Goal: Communication & Community: Participate in discussion

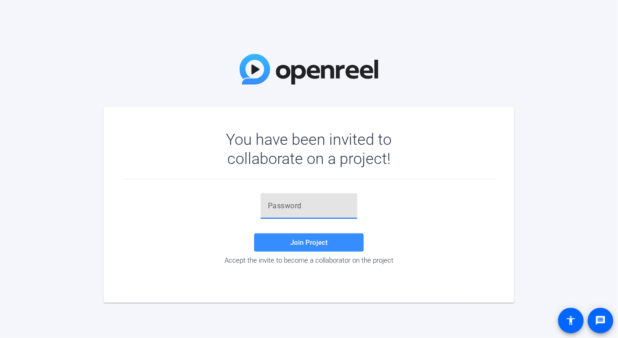
click at [274, 209] on input "text" at bounding box center [309, 205] width 82 height 11
paste input "8%eS.T"
type input "8%eS.T"
click at [323, 246] on span at bounding box center [309, 242] width 110 height 22
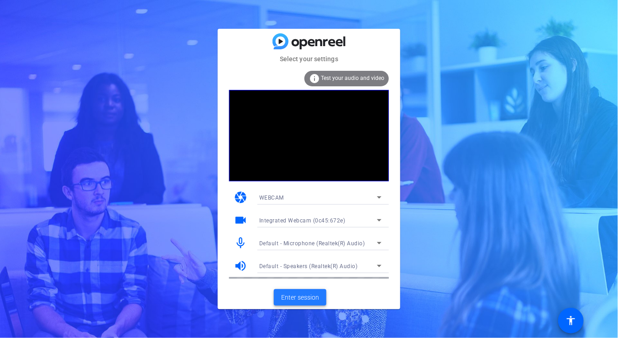
click at [310, 299] on span "Enter session" at bounding box center [300, 298] width 38 height 10
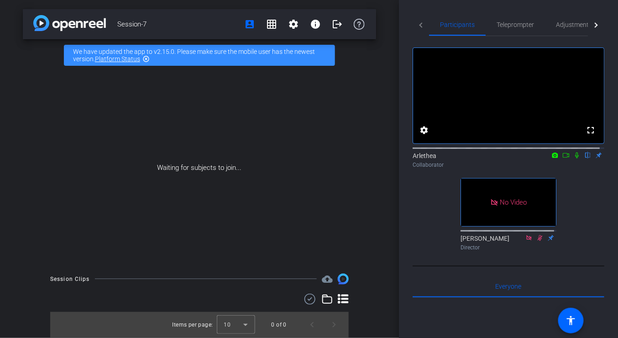
click at [562, 158] on icon at bounding box center [565, 155] width 7 height 6
click at [572, 159] on mat-icon at bounding box center [577, 155] width 11 height 8
click at [411, 226] on div "Participants Teleprompter Adjustments Live fullscreen settings Arlethea flip Co…" at bounding box center [508, 169] width 219 height 338
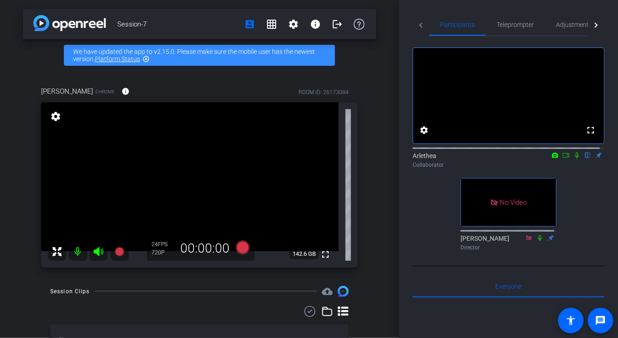
click at [425, 193] on div "fullscreen settings Arlethea flip Collaborator No Video [PERSON_NAME] Director" at bounding box center [509, 145] width 192 height 218
click at [562, 158] on icon at bounding box center [565, 155] width 7 height 6
click at [584, 158] on icon at bounding box center [587, 155] width 7 height 6
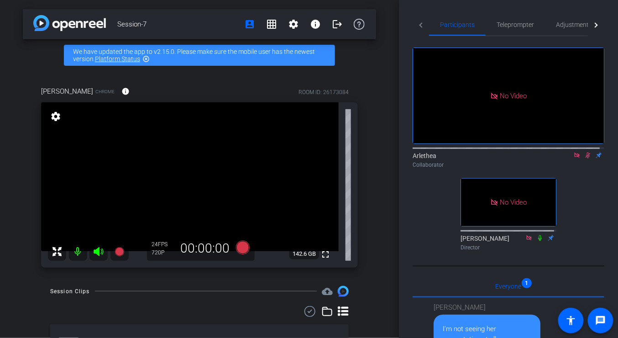
click at [466, 168] on div "Arlethea Collaborator" at bounding box center [509, 160] width 192 height 18
click at [586, 158] on icon at bounding box center [588, 155] width 5 height 6
click at [584, 158] on icon at bounding box center [587, 155] width 7 height 6
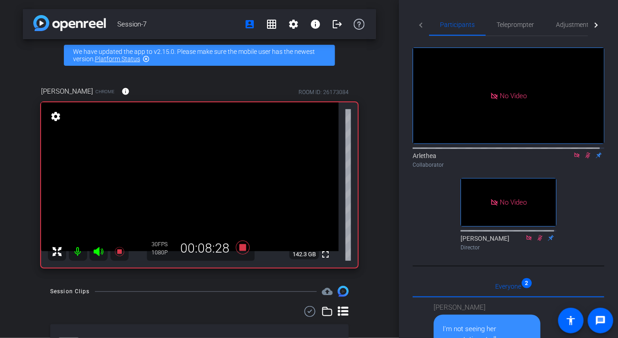
click at [584, 158] on icon at bounding box center [587, 155] width 7 height 6
click at [585, 158] on icon at bounding box center [587, 155] width 7 height 6
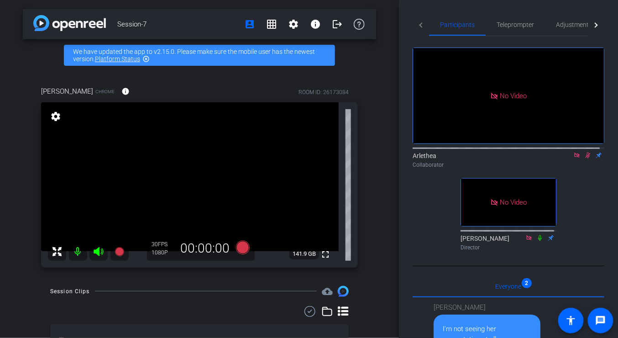
click at [574, 157] on icon at bounding box center [576, 154] width 5 height 5
click at [575, 158] on icon at bounding box center [577, 155] width 5 height 6
